Goal: Task Accomplishment & Management: Use online tool/utility

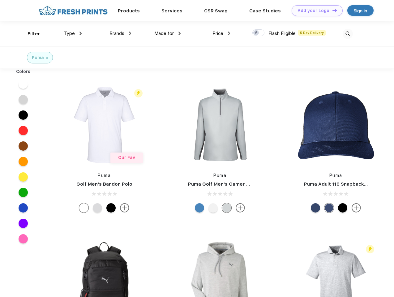
scroll to position [0, 0]
click at [315, 11] on link "Add your Logo Design Tool" at bounding box center [317, 10] width 51 height 11
click at [0, 0] on div "Design Tool" at bounding box center [0, 0] width 0 height 0
click at [332, 10] on link "Add your Logo Design Tool" at bounding box center [317, 10] width 51 height 11
click at [30, 34] on div "Filter" at bounding box center [34, 33] width 13 height 7
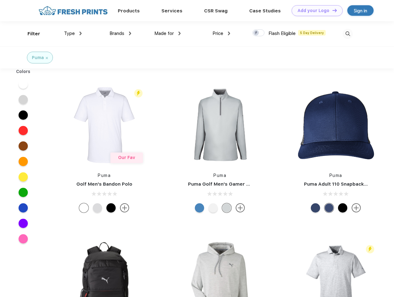
click at [73, 33] on span "Type" at bounding box center [69, 34] width 11 height 6
click at [120, 33] on span "Brands" at bounding box center [116, 34] width 15 height 6
click at [168, 33] on span "Made for" at bounding box center [163, 34] width 19 height 6
click at [221, 33] on span "Price" at bounding box center [217, 34] width 11 height 6
click at [259, 33] on div at bounding box center [258, 32] width 12 height 7
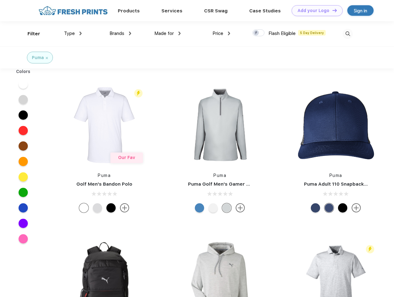
click at [256, 33] on input "checkbox" at bounding box center [254, 31] width 4 height 4
click at [348, 34] on img at bounding box center [348, 34] width 10 height 10
